Goal: Transaction & Acquisition: Book appointment/travel/reservation

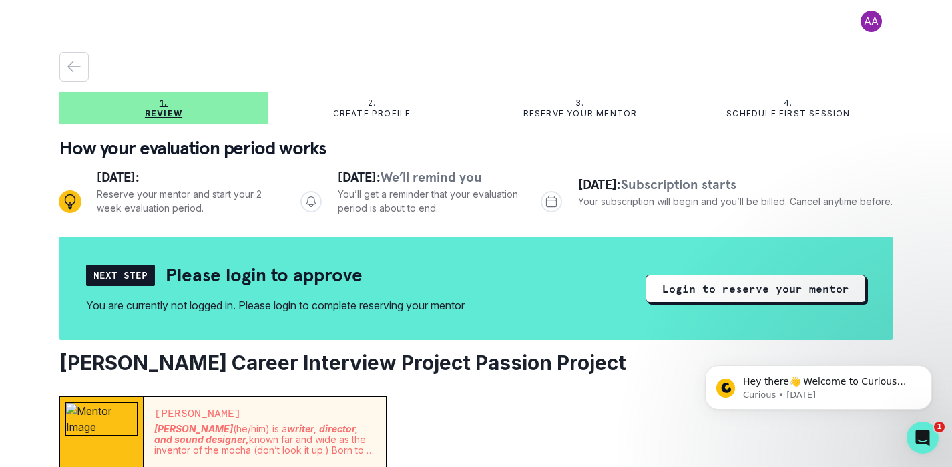
scroll to position [39, 0]
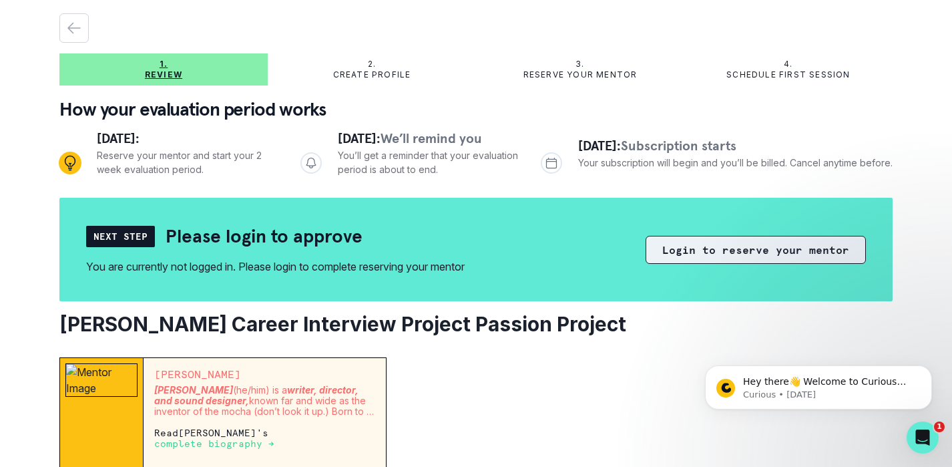
click at [719, 249] on button "Login to reserve your mentor" at bounding box center [756, 250] width 220 height 28
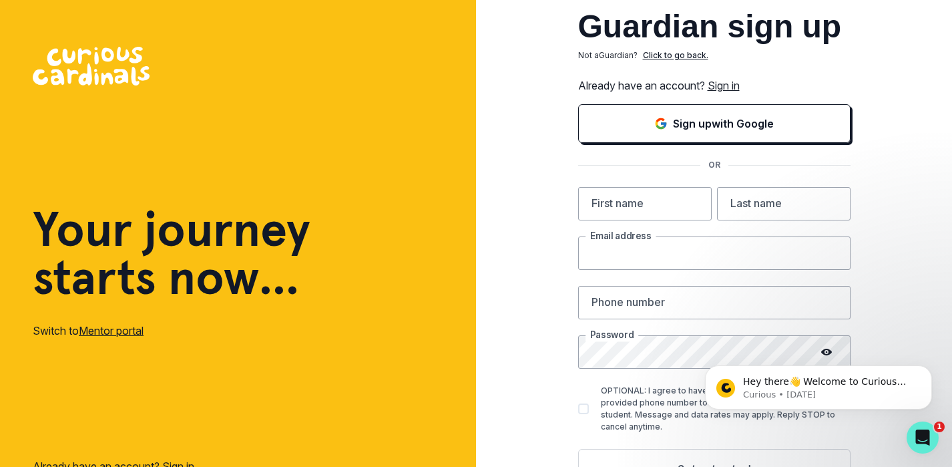
type input "[EMAIL_ADDRESS][DOMAIN_NAME]"
click at [633, 204] on input "text" at bounding box center [645, 203] width 134 height 33
click at [730, 87] on link "Sign in" at bounding box center [724, 85] width 32 height 13
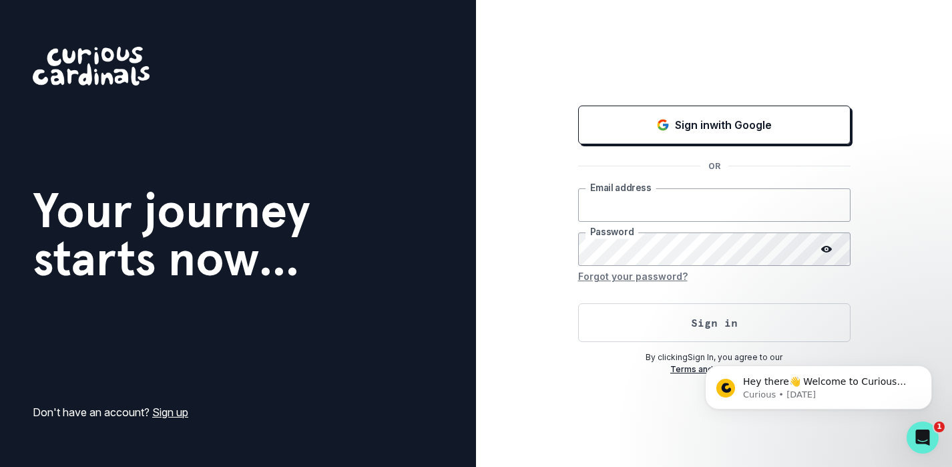
type input "[EMAIL_ADDRESS][DOMAIN_NAME]"
click at [721, 327] on button "Sign in" at bounding box center [714, 322] width 272 height 39
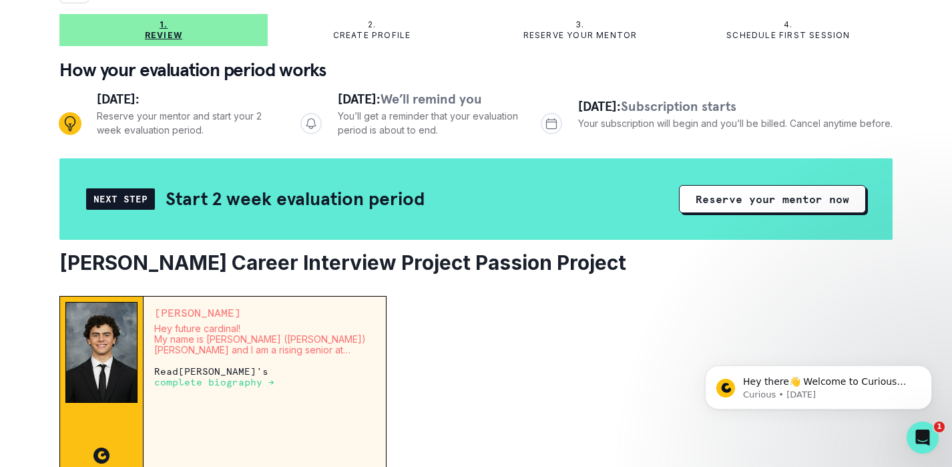
scroll to position [79, 0]
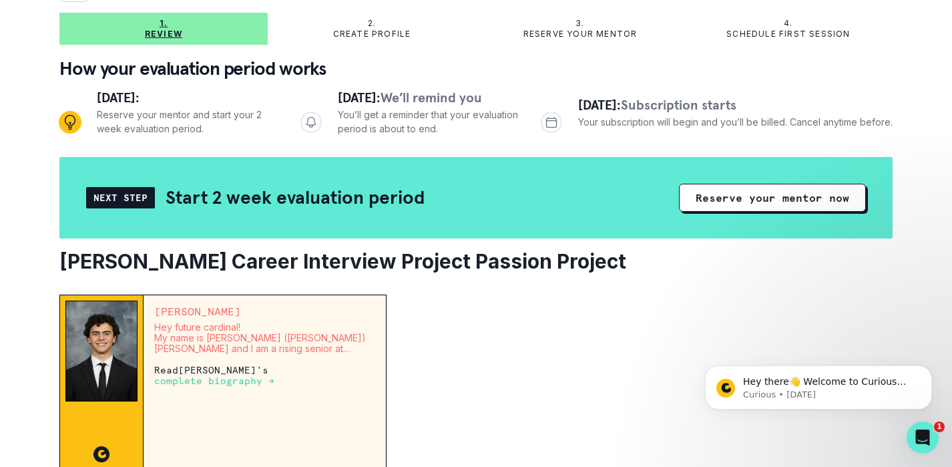
click at [252, 381] on p "complete biography →" at bounding box center [214, 380] width 120 height 11
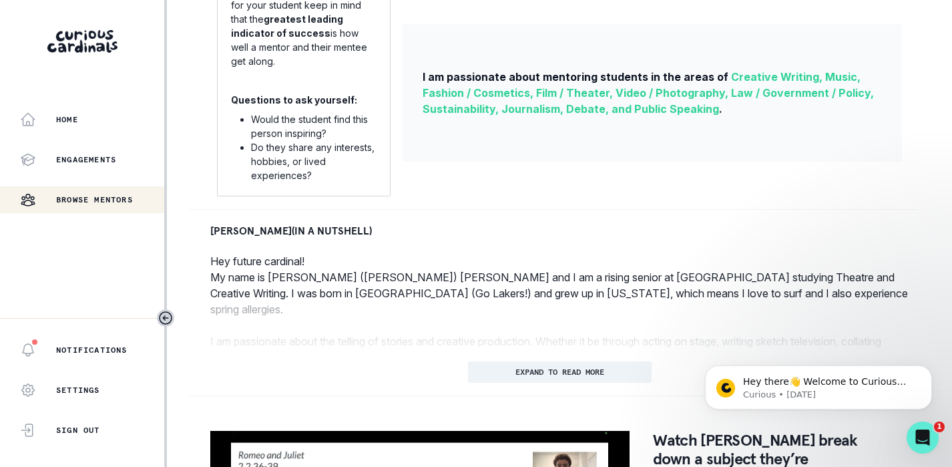
scroll to position [489, 0]
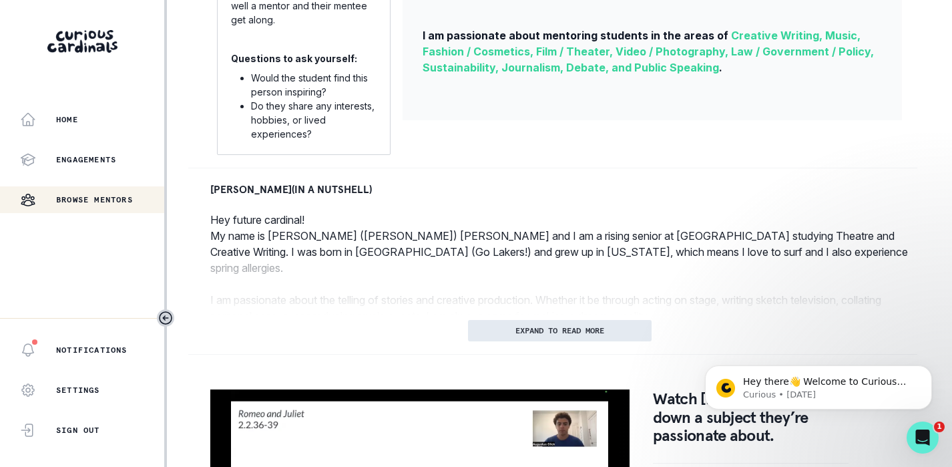
click at [550, 329] on p "EXPAND TO READ MORE" at bounding box center [560, 330] width 89 height 9
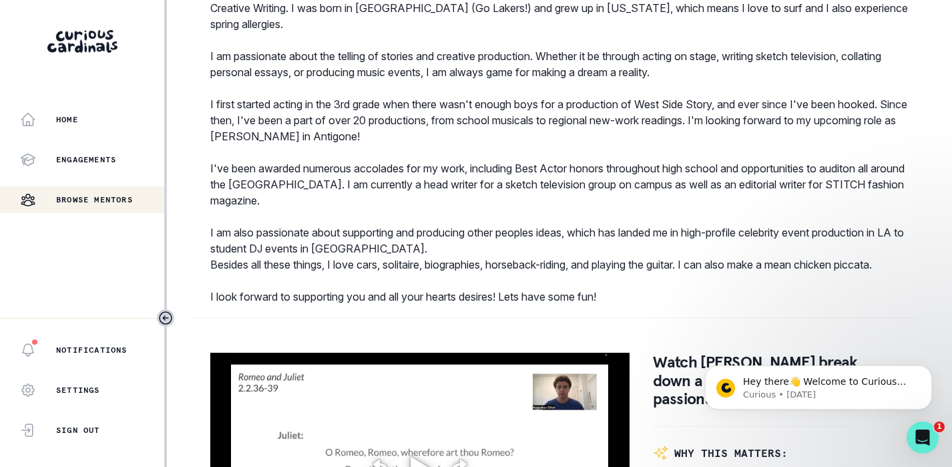
scroll to position [0, 0]
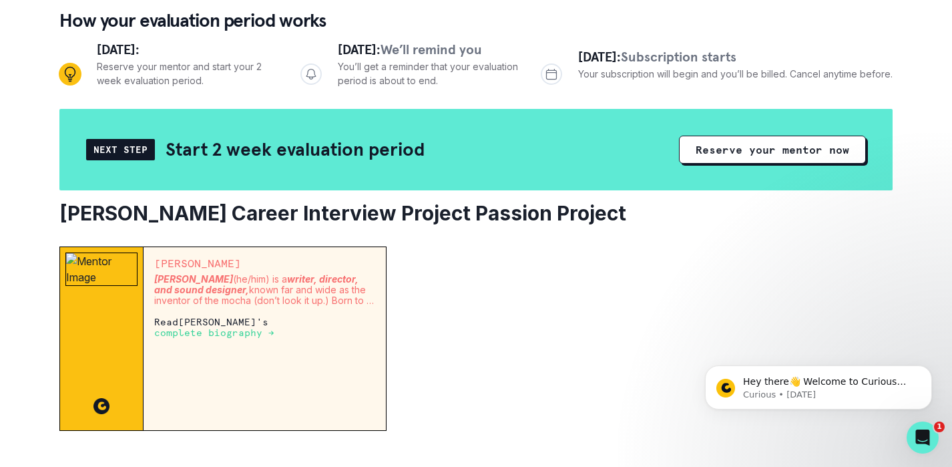
scroll to position [132, 0]
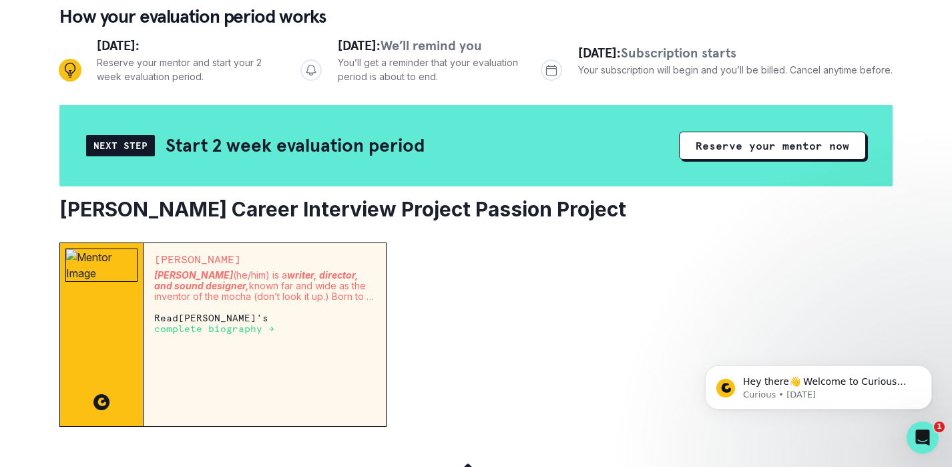
click at [226, 282] on em "writer, director, and sound designer," at bounding box center [256, 280] width 204 height 22
click at [247, 329] on p "complete biography →" at bounding box center [214, 328] width 120 height 11
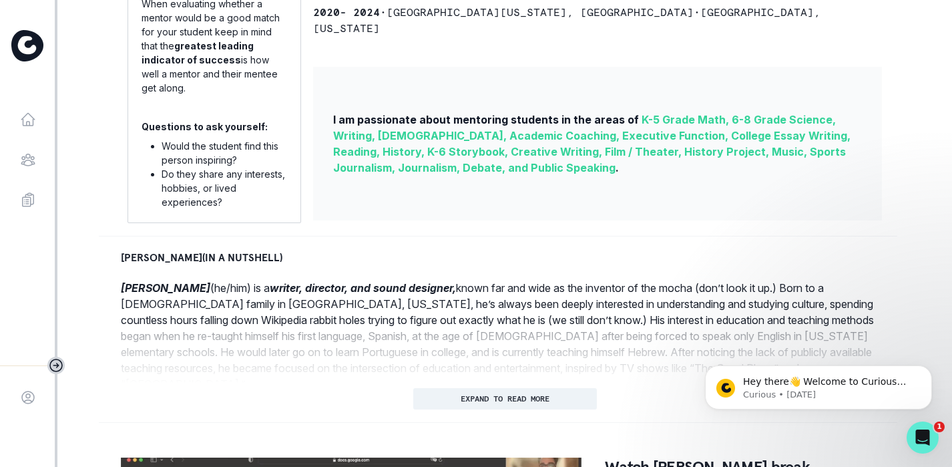
scroll to position [422, 0]
click at [478, 405] on button "EXPAND TO READ MORE" at bounding box center [505, 397] width 184 height 21
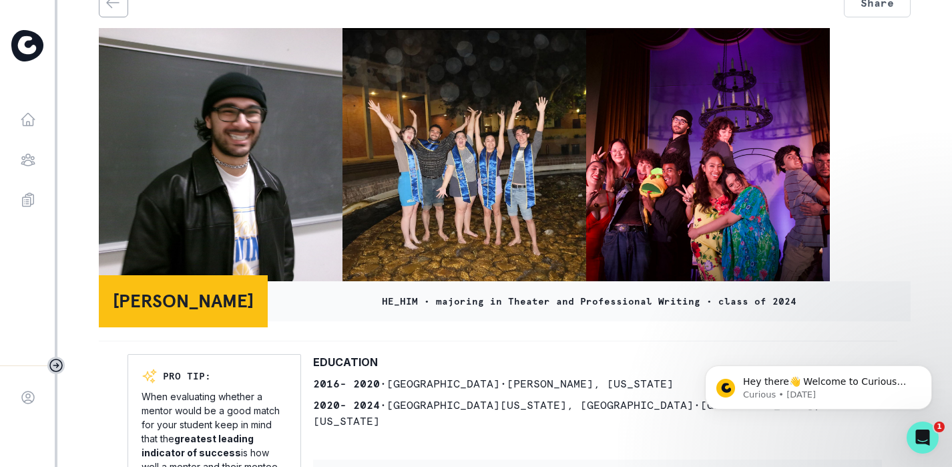
scroll to position [0, 0]
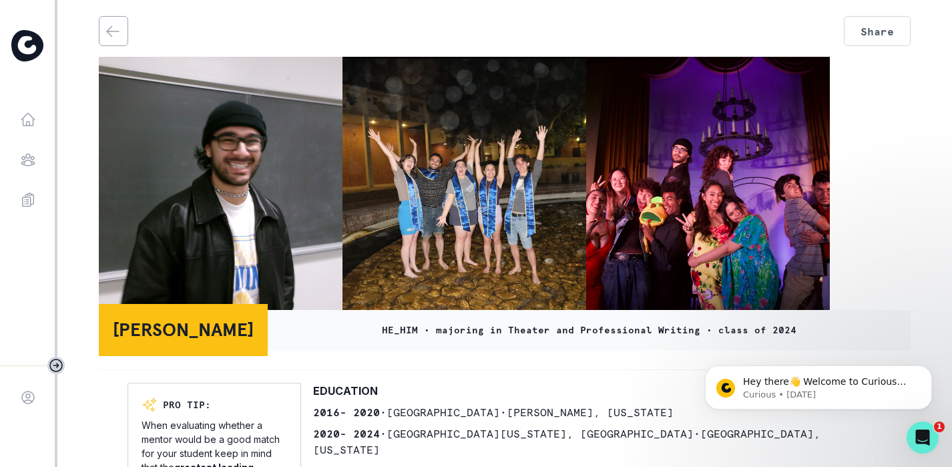
click at [425, 146] on img at bounding box center [465, 187] width 244 height 260
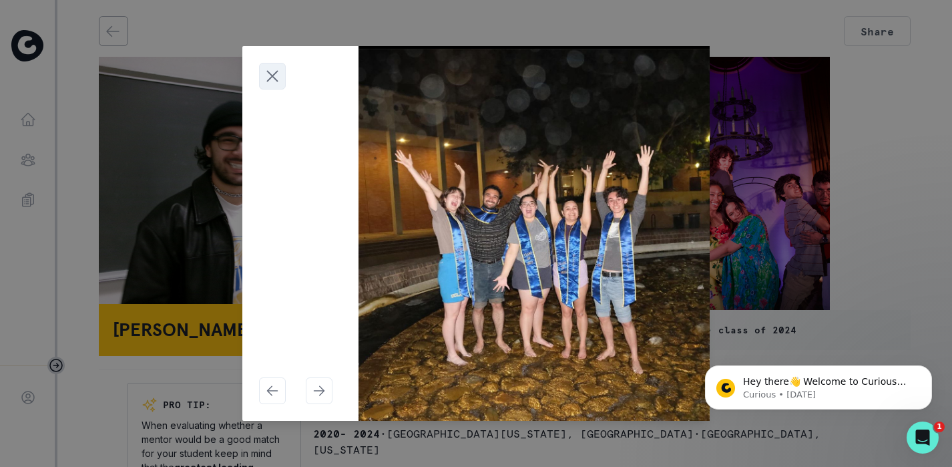
click at [272, 72] on icon "Close modal" at bounding box center [272, 76] width 20 height 20
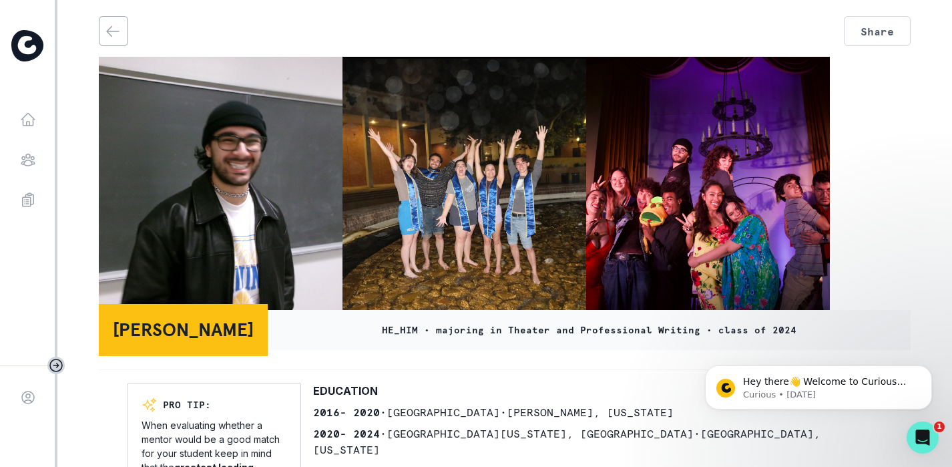
click at [704, 182] on img at bounding box center [708, 187] width 244 height 260
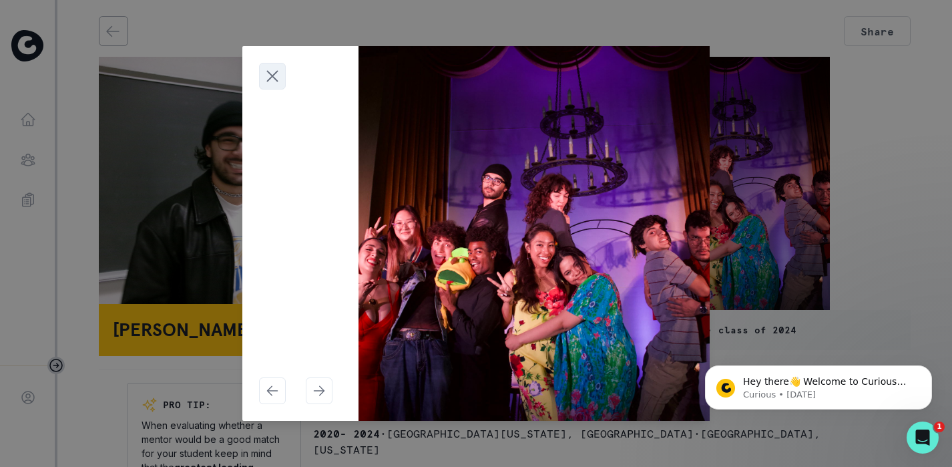
click at [271, 75] on icon "Close modal" at bounding box center [273, 76] width 10 height 10
